Goal: Information Seeking & Learning: Learn about a topic

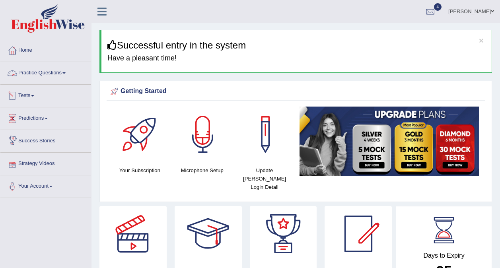
click at [37, 73] on link "Practice Questions" at bounding box center [45, 72] width 91 height 20
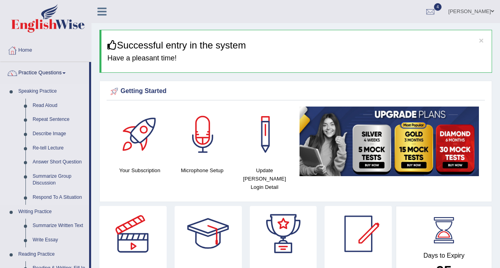
click at [45, 91] on link "Speaking Practice" at bounding box center [52, 91] width 74 height 14
click at [56, 133] on link "Describe Image" at bounding box center [59, 134] width 60 height 14
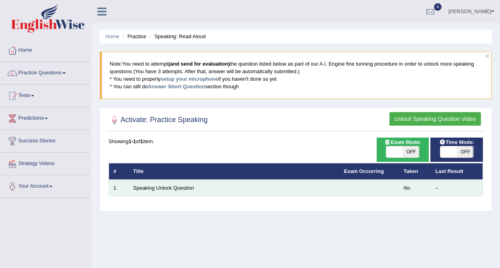
click at [350, 192] on td at bounding box center [369, 188] width 60 height 17
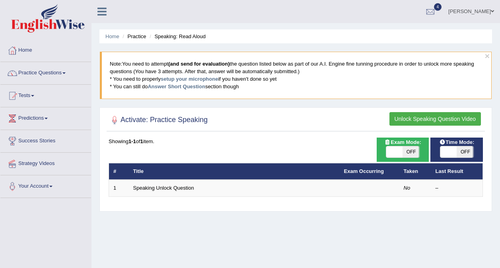
click at [441, 120] on button "Unlock Speaking Question Video" at bounding box center [434, 119] width 91 height 14
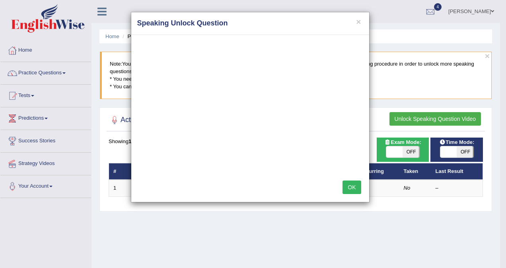
click at [350, 188] on button "OK" at bounding box center [351, 187] width 18 height 14
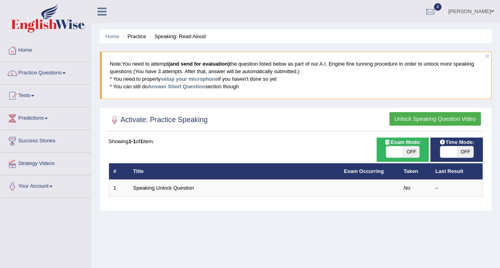
click at [413, 152] on span "OFF" at bounding box center [410, 151] width 17 height 11
checkbox input "true"
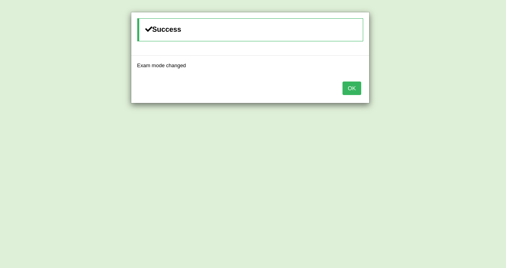
click at [354, 88] on button "OK" at bounding box center [351, 88] width 18 height 14
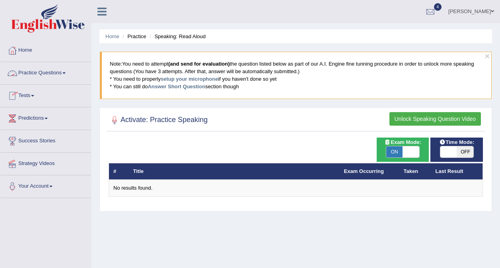
click at [41, 75] on link "Practice Questions" at bounding box center [45, 72] width 91 height 20
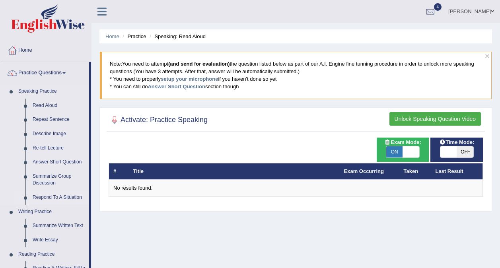
click at [52, 197] on link "Respond To A Situation" at bounding box center [59, 197] width 60 height 14
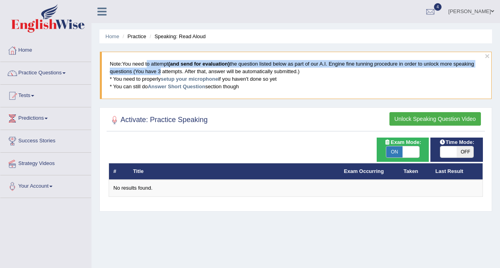
drag, startPoint x: 146, startPoint y: 64, endPoint x: 157, endPoint y: 73, distance: 14.7
click at [157, 73] on blockquote "Note: You need to attempt (and send for evaluation) the question listed below a…" at bounding box center [295, 75] width 391 height 47
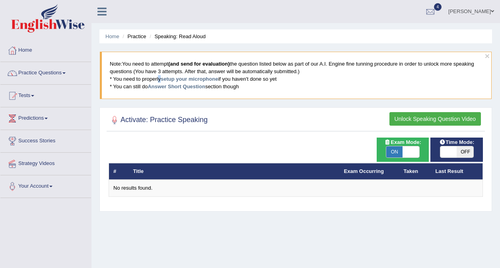
drag, startPoint x: 157, startPoint y: 73, endPoint x: 159, endPoint y: 82, distance: 9.4
click at [159, 82] on blockquote "Note: You need to attempt (and send for evaluation) the question listed below a…" at bounding box center [295, 75] width 391 height 47
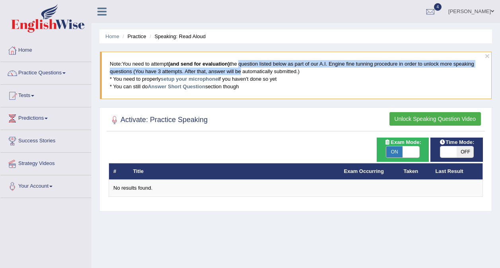
drag, startPoint x: 159, startPoint y: 82, endPoint x: 238, endPoint y: 68, distance: 80.4
click at [238, 68] on blockquote "Note: You need to attempt (and send for evaluation) the question listed below a…" at bounding box center [295, 75] width 391 height 47
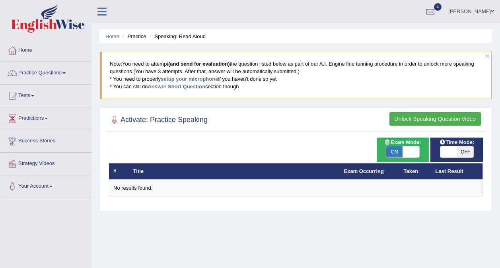
drag, startPoint x: 238, startPoint y: 68, endPoint x: 294, endPoint y: 76, distance: 56.7
click at [294, 76] on blockquote "Note: You need to attempt (and send for evaluation) the question listed below a…" at bounding box center [295, 75] width 391 height 47
click at [126, 65] on blockquote "Note: You need to attempt (and send for evaluation) the question listed below a…" at bounding box center [295, 75] width 391 height 47
click at [133, 37] on li "Practice" at bounding box center [132, 37] width 25 height 8
click at [110, 37] on link "Home" at bounding box center [112, 36] width 14 height 6
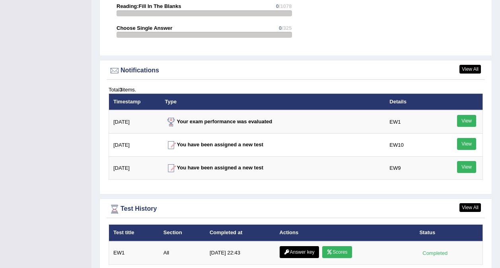
scroll to position [943, 0]
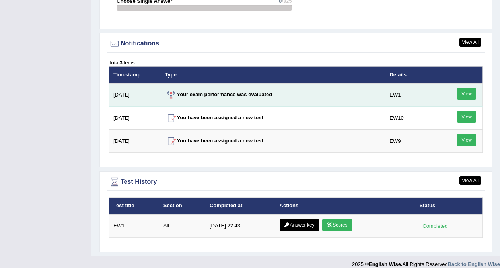
click at [461, 88] on link "View" at bounding box center [466, 94] width 19 height 12
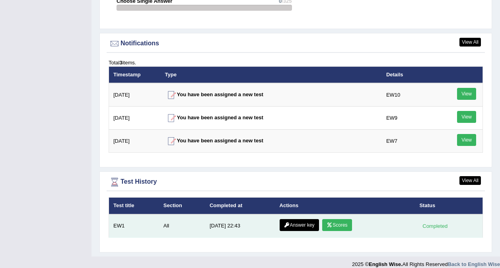
click at [237, 220] on td "5/19/25 22:43" at bounding box center [240, 225] width 70 height 23
click at [114, 219] on td "EW1" at bounding box center [134, 225] width 50 height 23
click at [329, 223] on icon at bounding box center [329, 225] width 6 height 5
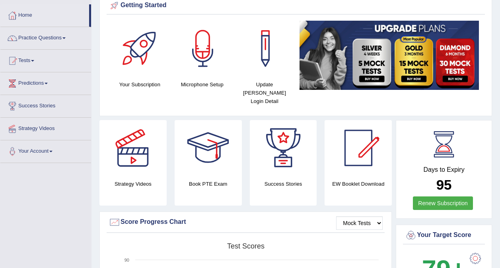
scroll to position [16, 0]
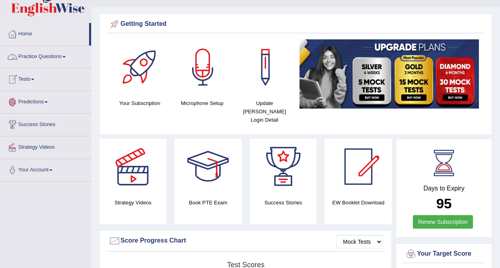
click at [35, 59] on link "Practice Questions" at bounding box center [45, 56] width 91 height 20
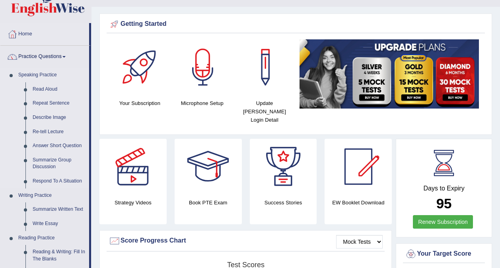
click at [38, 72] on link "Speaking Practice" at bounding box center [52, 75] width 74 height 14
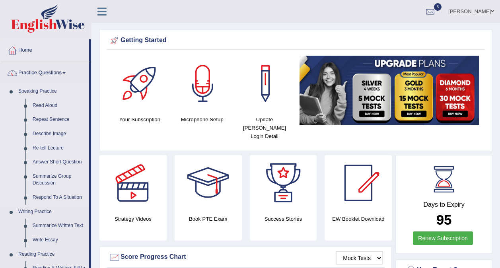
click at [34, 91] on link "Speaking Practice" at bounding box center [52, 91] width 74 height 14
click at [39, 106] on link "Read Aloud" at bounding box center [59, 106] width 60 height 14
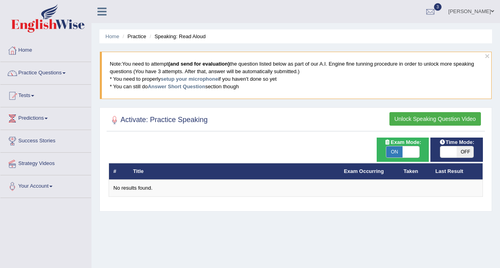
drag, startPoint x: 258, startPoint y: 65, endPoint x: 374, endPoint y: 88, distance: 119.1
click at [374, 88] on blockquote "Note: You need to attempt (and send for evaluation) the question listed below a…" at bounding box center [295, 75] width 391 height 47
drag, startPoint x: 374, startPoint y: 88, endPoint x: 408, endPoint y: 101, distance: 35.7
click at [408, 101] on div "× Note: You need to attempt (and send for evaluation) the question listed below…" at bounding box center [295, 79] width 392 height 56
click at [190, 102] on div "× Note: You need to attempt (and send for evaluation) the question listed below…" at bounding box center [295, 79] width 392 height 56
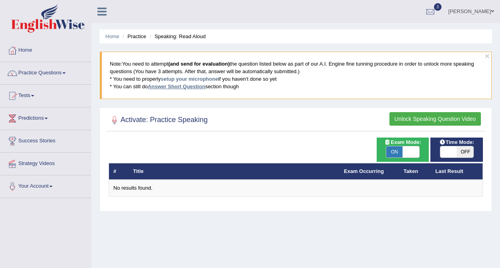
click at [189, 89] on link "Answer Short Question" at bounding box center [175, 86] width 57 height 6
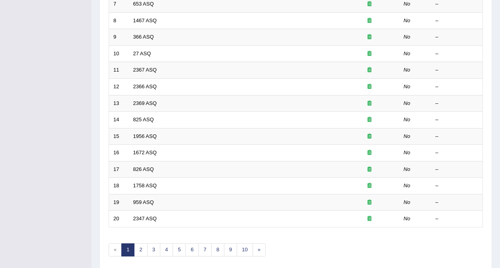
scroll to position [235, 0]
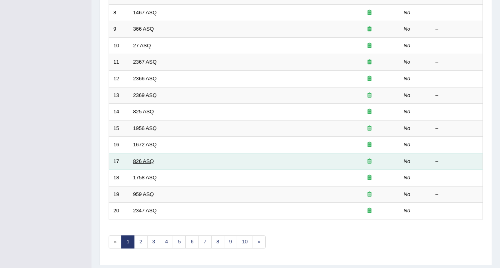
click at [141, 164] on link "826 ASQ" at bounding box center [143, 161] width 21 height 6
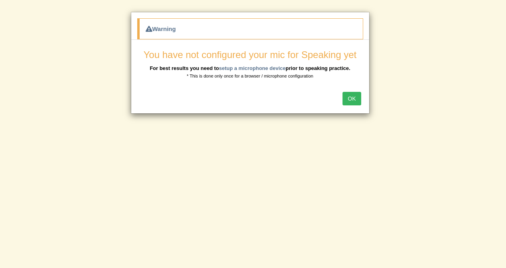
click at [351, 101] on button "OK" at bounding box center [351, 99] width 18 height 14
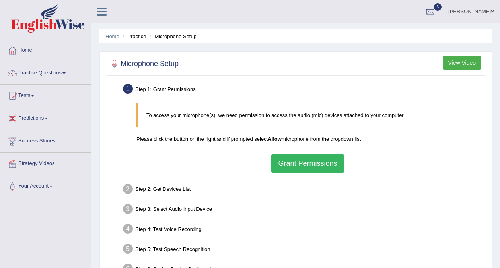
click at [304, 165] on button "Grant Permissions" at bounding box center [307, 163] width 72 height 18
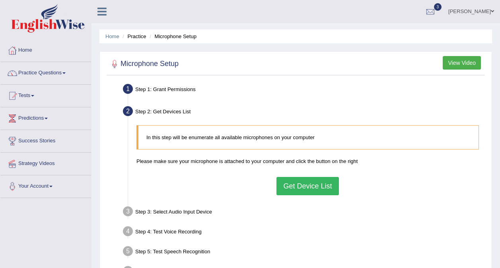
click at [313, 184] on button "Get Device List" at bounding box center [307, 186] width 62 height 18
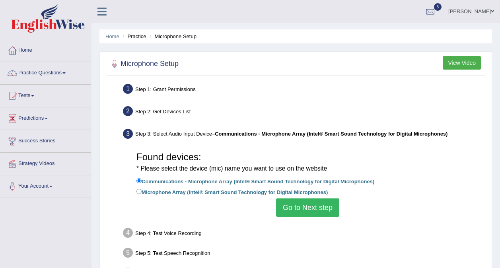
click at [320, 206] on button "Go to Next step" at bounding box center [307, 207] width 63 height 18
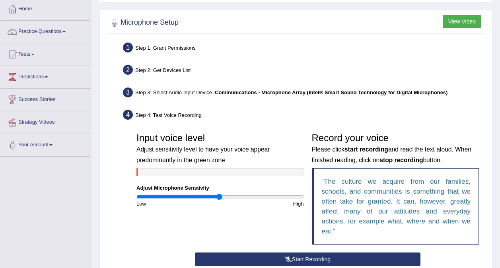
scroll to position [42, 0]
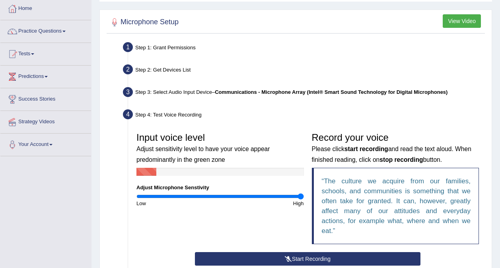
drag, startPoint x: 219, startPoint y: 196, endPoint x: 318, endPoint y: 193, distance: 99.4
type input "2"
click at [304, 193] on input "range" at bounding box center [219, 196] width 167 height 6
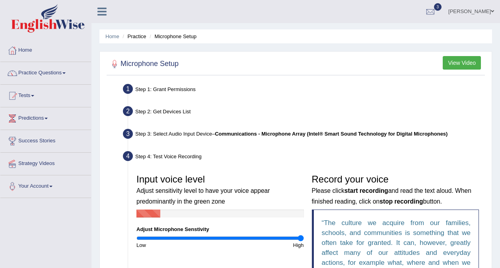
scroll to position [168, 0]
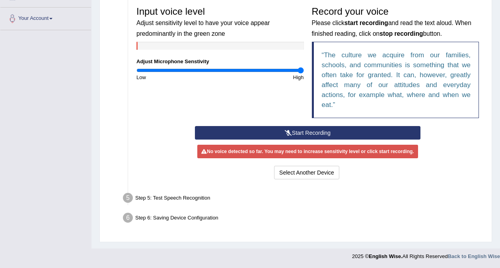
click at [319, 133] on button "Start Recording" at bounding box center [307, 133] width 225 height 14
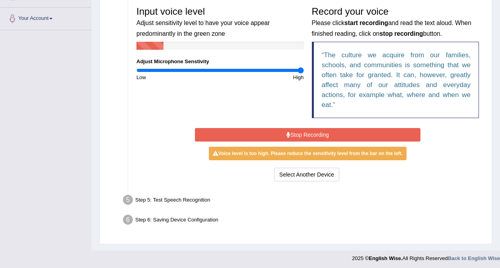
click at [320, 137] on button "Stop Recording" at bounding box center [307, 135] width 225 height 14
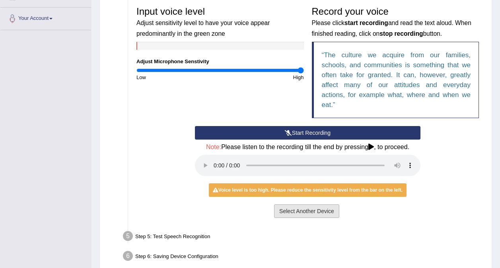
scroll to position [206, 0]
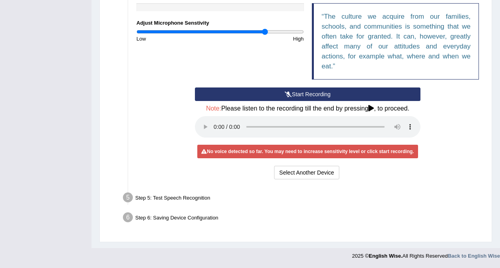
click at [264, 32] on input "range" at bounding box center [219, 32] width 167 height 6
click at [258, 33] on input "range" at bounding box center [219, 32] width 167 height 6
click at [300, 153] on div "No voice detected so far. You may need to increase sensitivity level or click s…" at bounding box center [307, 152] width 220 height 14
click at [331, 147] on div "No voice detected so far. You may need to increase sensitivity level or click s…" at bounding box center [307, 152] width 220 height 14
click at [171, 199] on div "Step 5: Test Speech Recognition" at bounding box center [303, 198] width 368 height 17
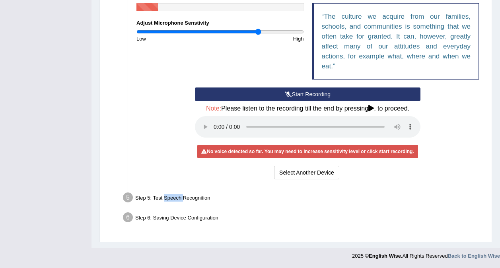
click at [171, 199] on div "Step 5: Test Speech Recognition" at bounding box center [303, 198] width 368 height 17
drag, startPoint x: 171, startPoint y: 199, endPoint x: 247, endPoint y: 207, distance: 76.7
click at [247, 207] on div "Step 5: Test Speech Recognition" at bounding box center [303, 198] width 368 height 17
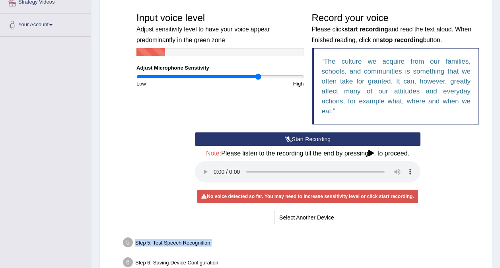
scroll to position [161, 0]
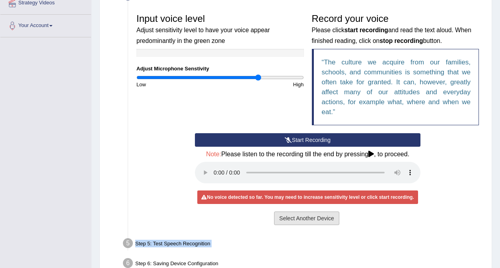
click at [319, 221] on button "Select Another Device" at bounding box center [306, 218] width 65 height 14
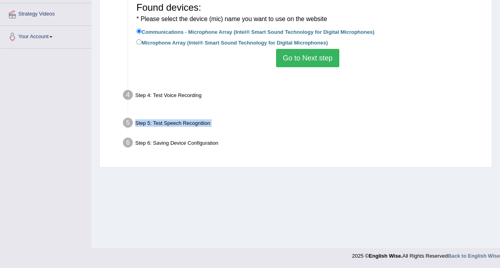
scroll to position [149, 0]
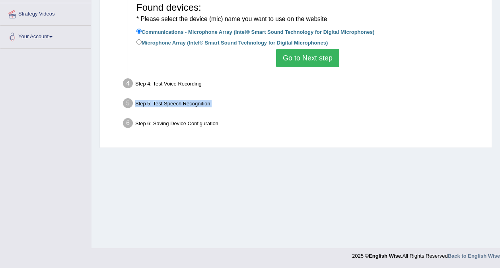
click at [307, 60] on button "Go to Next step" at bounding box center [307, 58] width 63 height 18
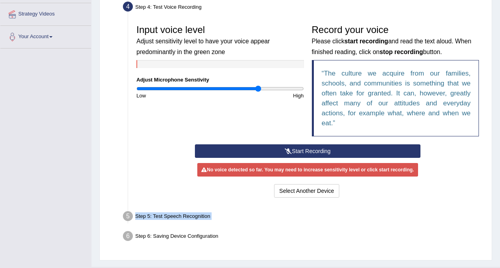
click at [312, 149] on button "Start Recording" at bounding box center [307, 151] width 225 height 14
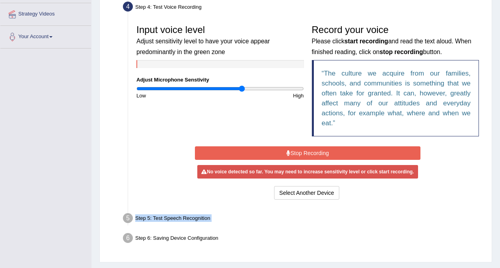
click at [242, 88] on input "range" at bounding box center [219, 88] width 167 height 6
click at [283, 155] on button "Stop Recording" at bounding box center [307, 153] width 225 height 14
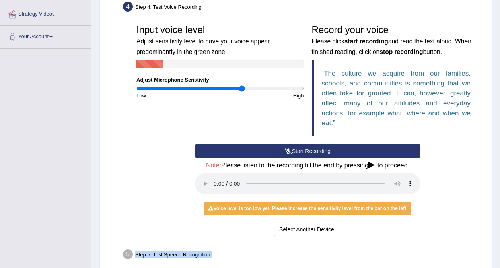
click at [283, 155] on button "Start Recording" at bounding box center [307, 151] width 225 height 14
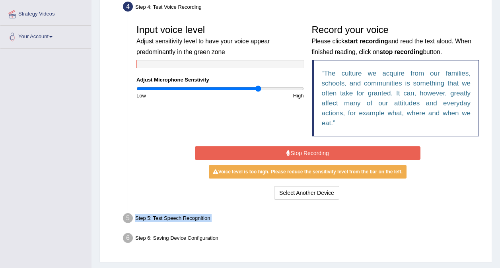
click at [258, 89] on input "range" at bounding box center [219, 88] width 167 height 6
click at [300, 145] on div "Start Recording Stop Recording Note: Please listen to the recording till the en…" at bounding box center [307, 172] width 233 height 57
click at [301, 155] on button "Stop Recording" at bounding box center [307, 153] width 225 height 14
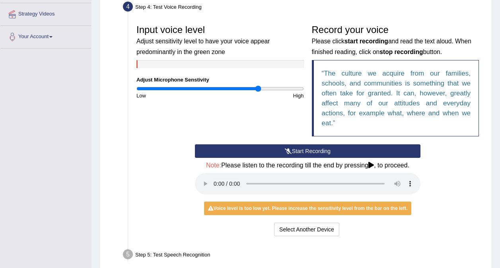
click at [292, 152] on button "Start Recording" at bounding box center [307, 151] width 225 height 14
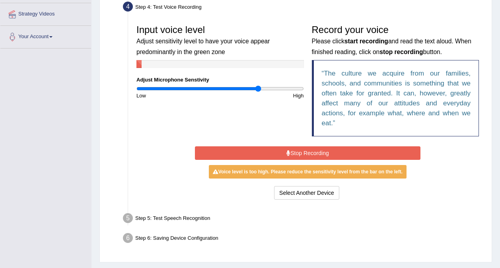
click at [325, 155] on button "Stop Recording" at bounding box center [307, 153] width 225 height 14
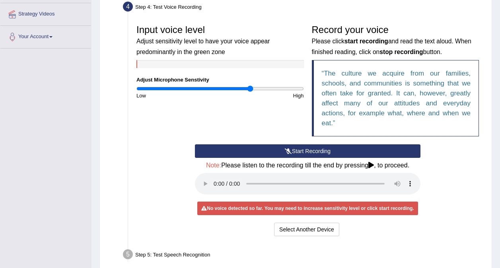
click at [250, 88] on input "range" at bounding box center [219, 88] width 167 height 6
click at [256, 86] on input "range" at bounding box center [219, 88] width 167 height 6
type input "0.98"
click at [217, 88] on input "range" at bounding box center [219, 88] width 167 height 6
click at [279, 151] on button "Start Recording" at bounding box center [307, 151] width 225 height 14
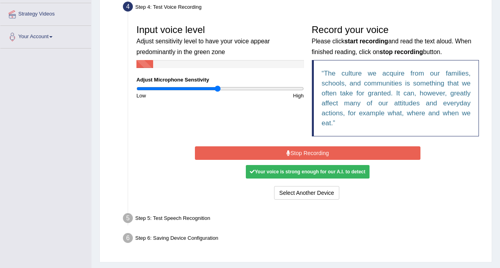
click at [290, 153] on icon at bounding box center [288, 153] width 4 height 6
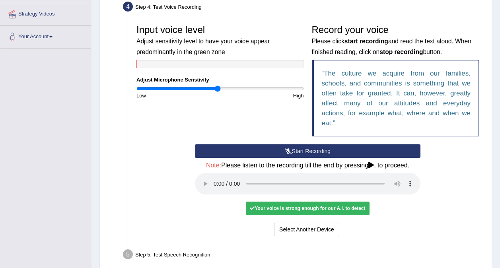
click at [326, 209] on div "Your voice is strong enough for our A.I. to detect" at bounding box center [307, 208] width 123 height 14
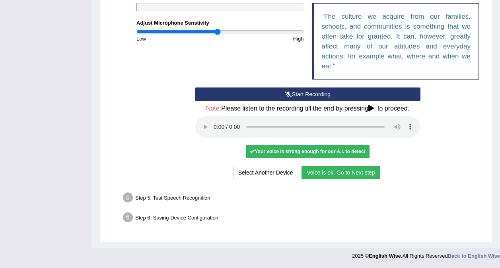
click at [333, 174] on button "Voice is ok. Go to Next step" at bounding box center [340, 173] width 79 height 14
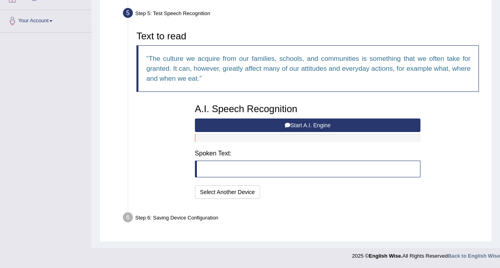
scroll to position [165, 0]
click at [292, 124] on button "Start A.I. Engine" at bounding box center [307, 125] width 225 height 14
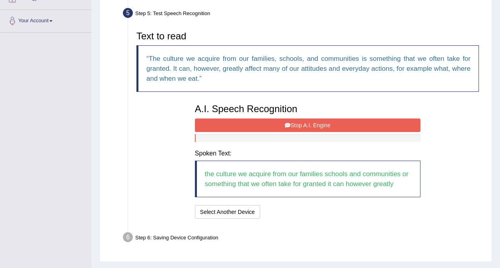
click at [294, 124] on button "Stop A.I. Engine" at bounding box center [307, 125] width 225 height 14
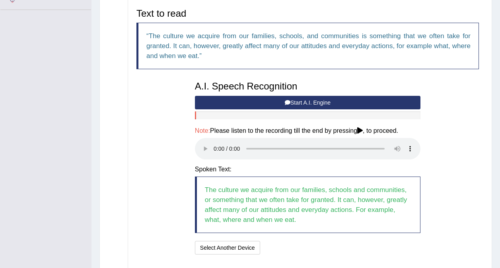
scroll to position [187, 0]
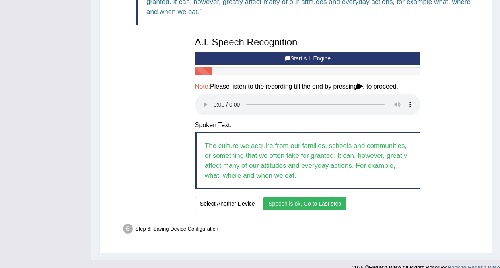
click at [322, 205] on button "Speech is ok. Go to Last step" at bounding box center [304, 204] width 83 height 14
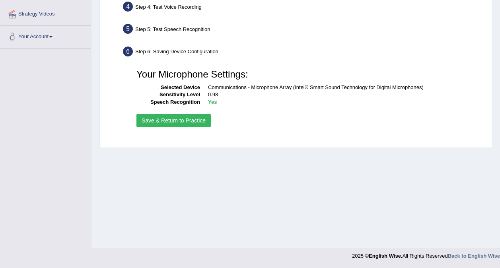
click at [182, 122] on button "Save & Return to Practice" at bounding box center [173, 121] width 74 height 14
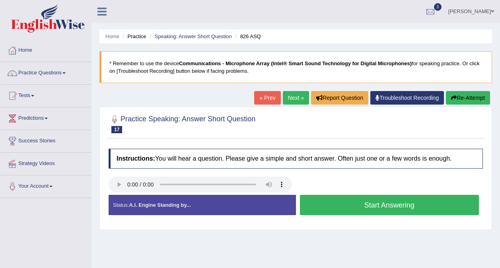
click at [359, 206] on button "Start Answering" at bounding box center [389, 205] width 179 height 20
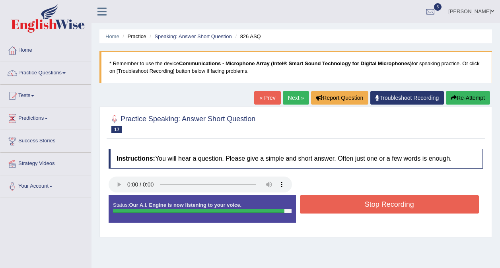
click at [379, 209] on button "Stop Recording" at bounding box center [389, 204] width 179 height 18
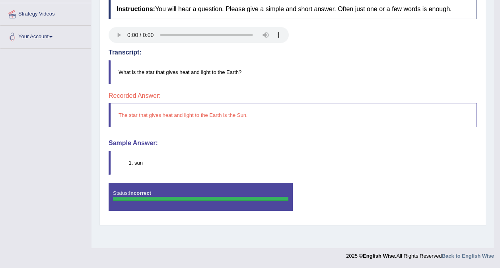
scroll to position [145, 0]
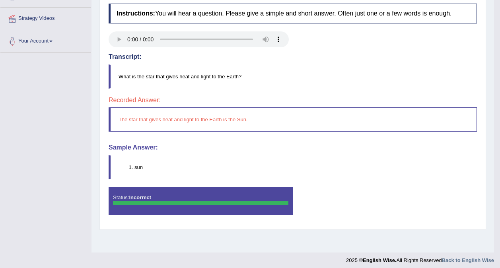
drag, startPoint x: 131, startPoint y: 163, endPoint x: 151, endPoint y: 168, distance: 20.9
click at [151, 168] on blockquote "sun" at bounding box center [292, 167] width 368 height 24
drag, startPoint x: 125, startPoint y: 120, endPoint x: 246, endPoint y: 134, distance: 121.6
click at [246, 134] on div "Instructions: You will hear a question. Please give a simple and short answer. …" at bounding box center [293, 113] width 372 height 226
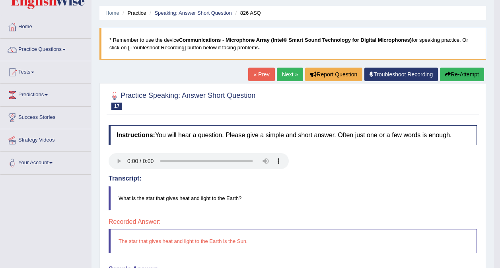
scroll to position [23, 0]
click at [293, 75] on link "Next »" at bounding box center [290, 75] width 26 height 14
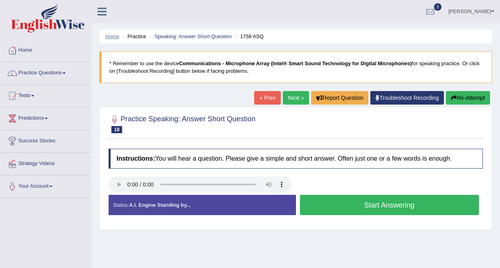
click at [112, 37] on link "Home" at bounding box center [112, 36] width 14 height 6
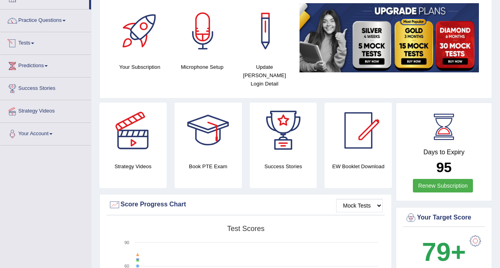
click at [31, 44] on link "Tests" at bounding box center [45, 42] width 91 height 20
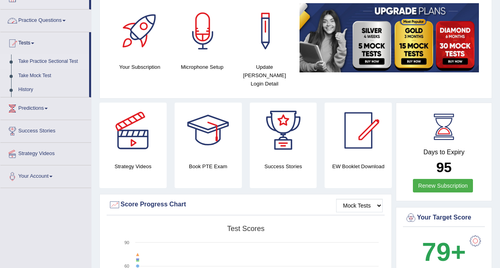
click at [39, 61] on link "Take Practice Sectional Test" at bounding box center [52, 61] width 74 height 14
click at [44, 59] on link "Take Practice Sectional Test" at bounding box center [52, 61] width 74 height 14
click at [29, 74] on link "Take Mock Test" at bounding box center [52, 76] width 74 height 14
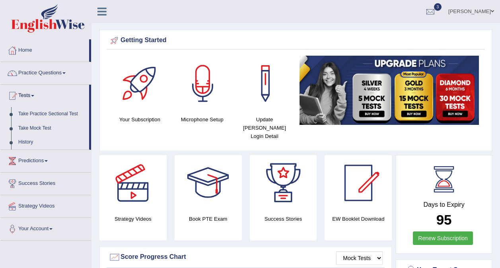
click at [45, 113] on link "Take Practice Sectional Test" at bounding box center [52, 114] width 74 height 14
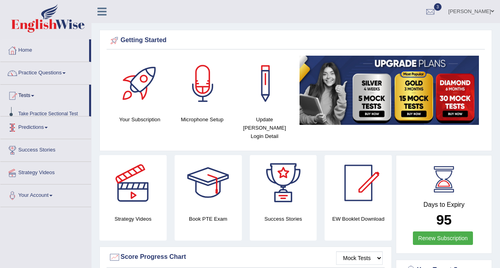
click at [45, 116] on link "Predictions" at bounding box center [45, 126] width 91 height 20
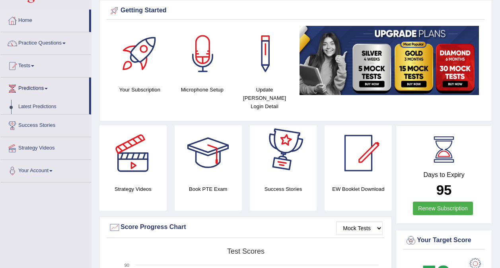
scroll to position [29, 0]
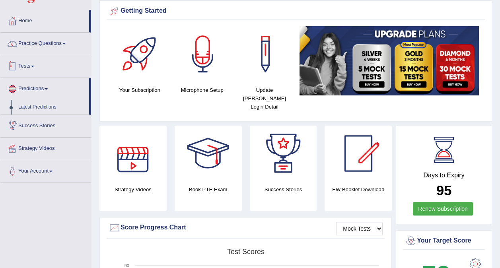
click at [30, 66] on link "Tests" at bounding box center [45, 65] width 91 height 20
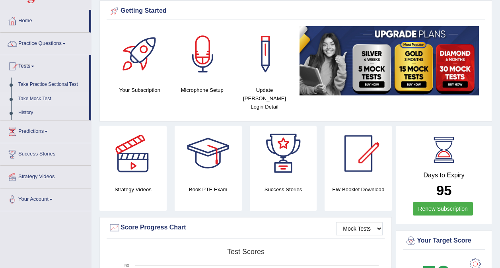
click at [37, 95] on link "Take Mock Test" at bounding box center [52, 99] width 74 height 14
click at [37, 98] on link "Predictions" at bounding box center [45, 108] width 91 height 20
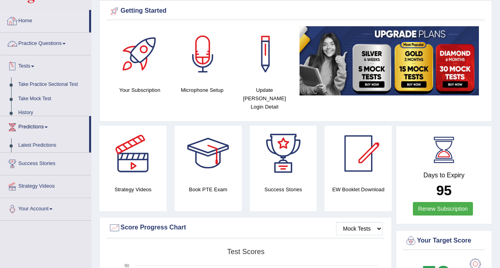
click at [45, 41] on link "Practice Questions" at bounding box center [45, 43] width 91 height 20
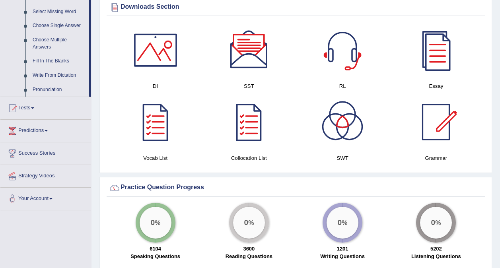
scroll to position [414, 0]
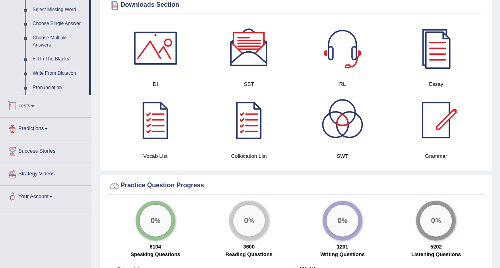
click at [31, 109] on link "Tests" at bounding box center [45, 105] width 91 height 20
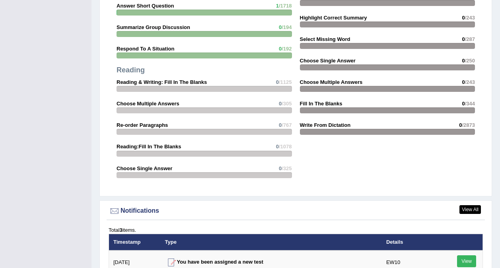
scroll to position [943, 0]
